Goal: Navigation & Orientation: Find specific page/section

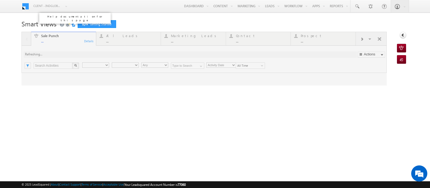
type input "Any Owner"
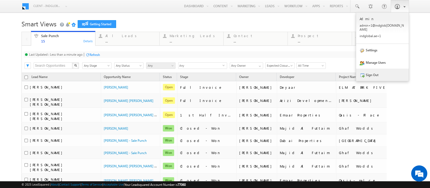
click at [377, 74] on link "Sign Out" at bounding box center [382, 74] width 53 height 12
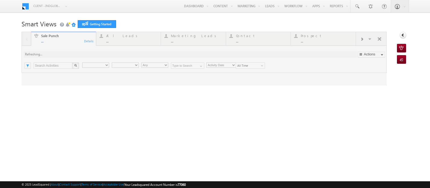
type input "Any Owner"
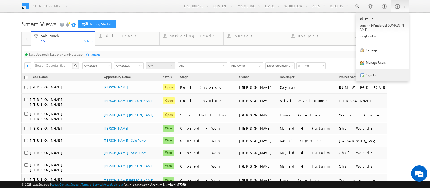
click at [371, 73] on link "Sign Out" at bounding box center [382, 74] width 53 height 12
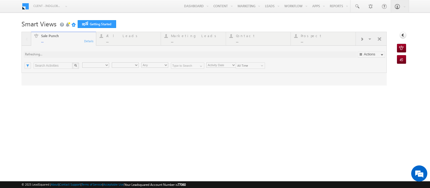
type input "Any Owner"
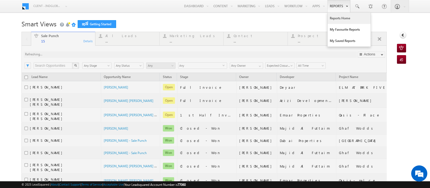
click at [337, 20] on link "Reports Home" at bounding box center [348, 18] width 43 height 11
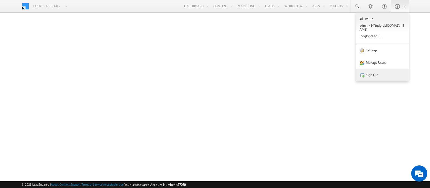
click at [374, 74] on link "Sign Out" at bounding box center [382, 74] width 53 height 12
